Goal: Find specific page/section: Find specific page/section

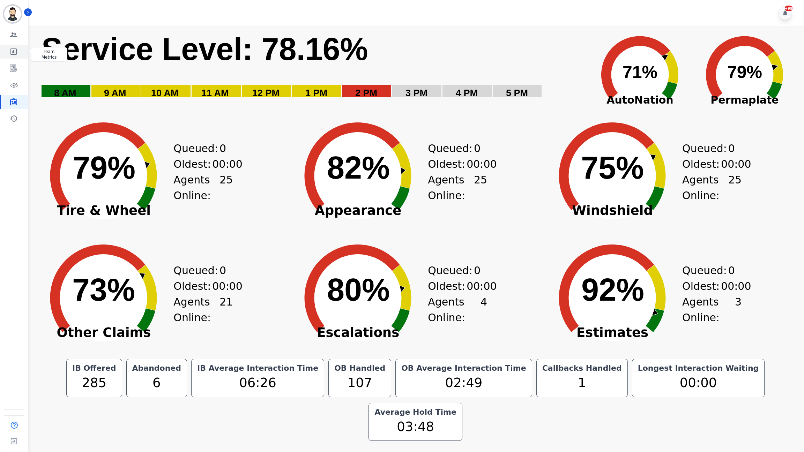
click at [21, 54] on link "Sidebar" at bounding box center [14, 52] width 27 height 14
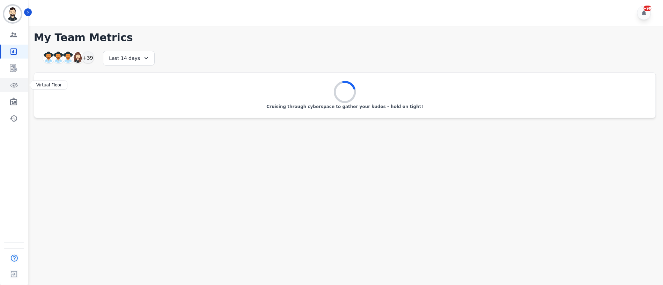
click at [14, 88] on icon "Sidebar" at bounding box center [13, 85] width 8 height 8
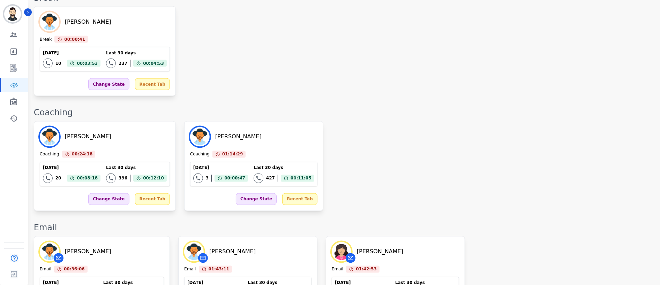
scroll to position [736, 0]
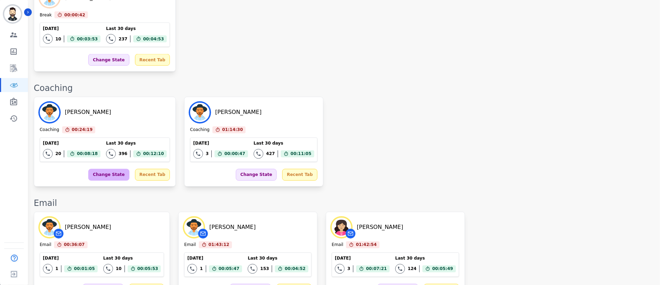
click at [104, 169] on div "Change State" at bounding box center [108, 175] width 41 height 12
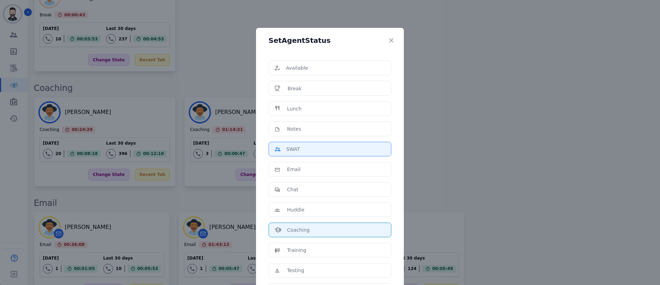
click at [324, 152] on div "SWAT" at bounding box center [330, 149] width 111 height 7
